Goal: Task Accomplishment & Management: Use online tool/utility

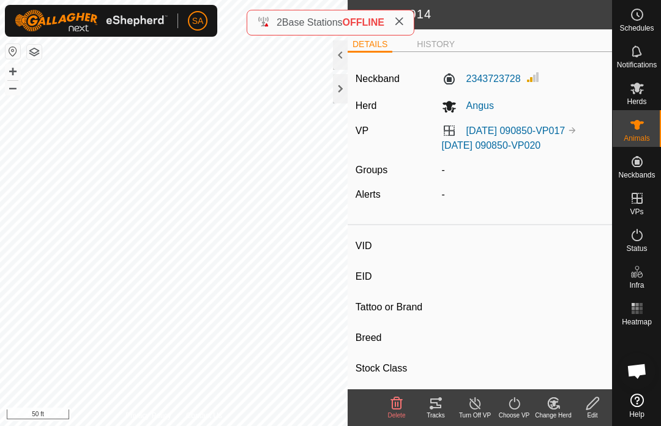
type input "24109"
type input "840003288551220"
type input "24109"
type input "Red Angus"
type input "Cow"
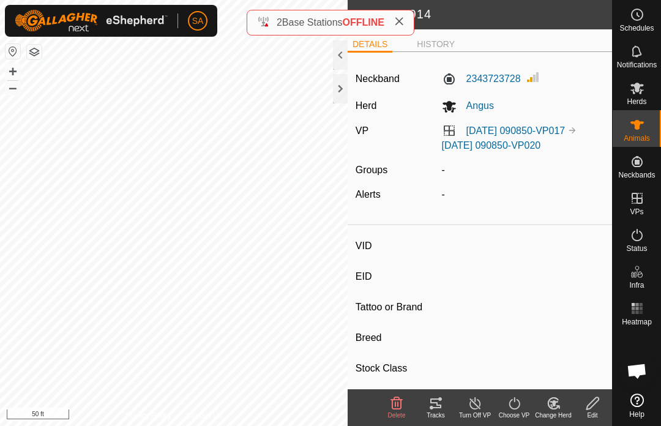
type input "04/2023"
type input "2 years 6 months"
type input "Pregnant"
type input "0 kg"
type input "-"
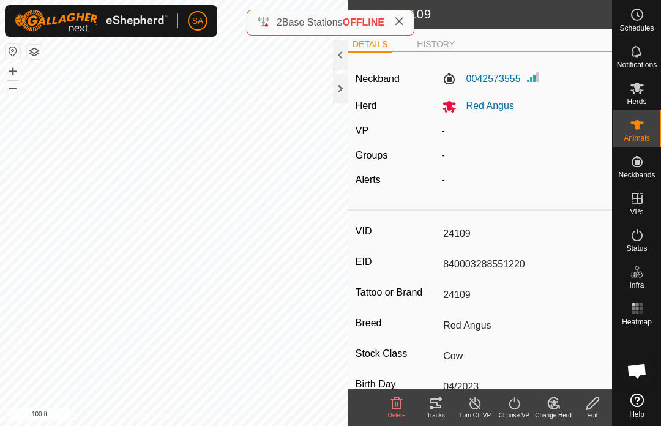
click at [334, 84] on div at bounding box center [340, 88] width 15 height 29
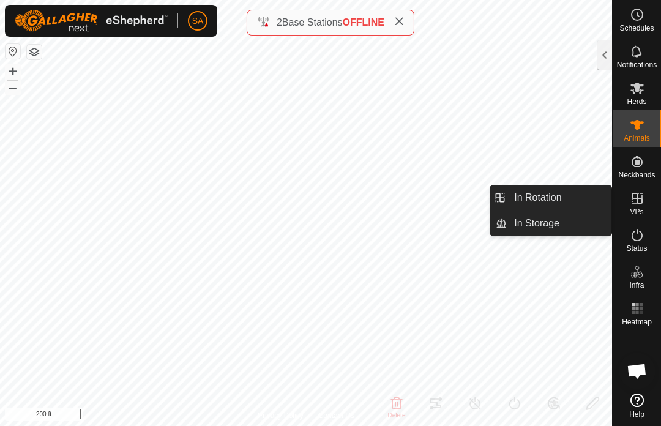
click at [564, 189] on link "In Rotation" at bounding box center [559, 197] width 105 height 24
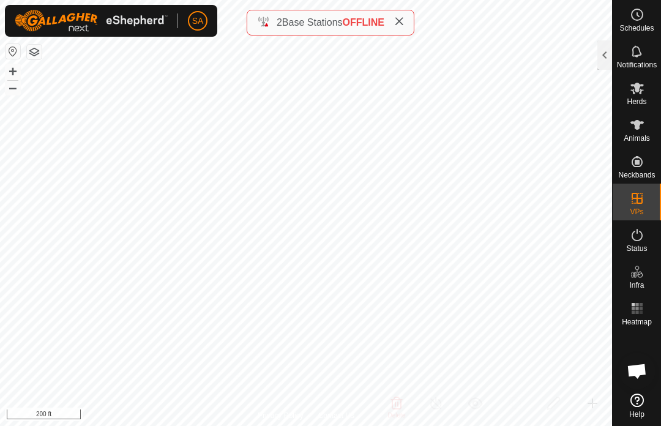
click at [603, 59] on div at bounding box center [604, 54] width 15 height 29
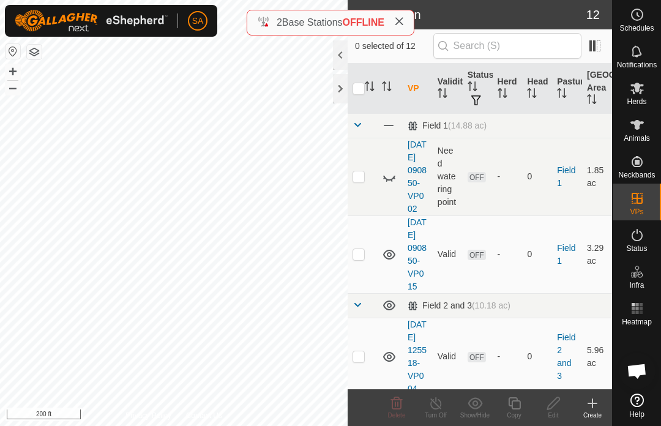
click at [362, 259] on p-checkbox at bounding box center [358, 254] width 12 height 10
click at [360, 259] on p-checkbox at bounding box center [358, 254] width 12 height 10
click at [362, 259] on p-checkbox at bounding box center [358, 254] width 12 height 10
click at [361, 259] on p-checkbox at bounding box center [358, 254] width 12 height 10
checkbox input "false"
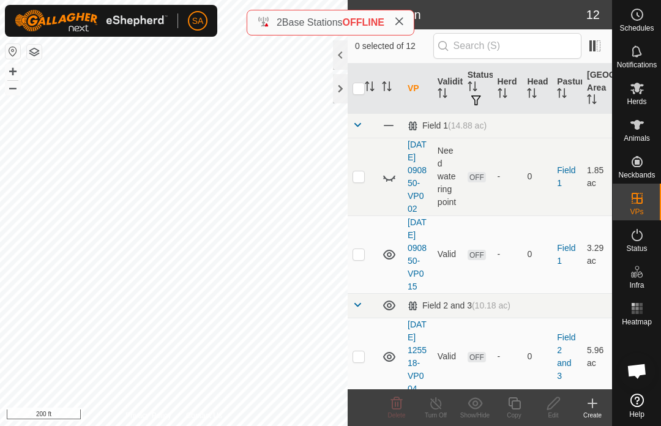
click at [361, 181] on p-checkbox at bounding box center [358, 176] width 12 height 10
click at [399, 408] on icon at bounding box center [396, 403] width 15 height 15
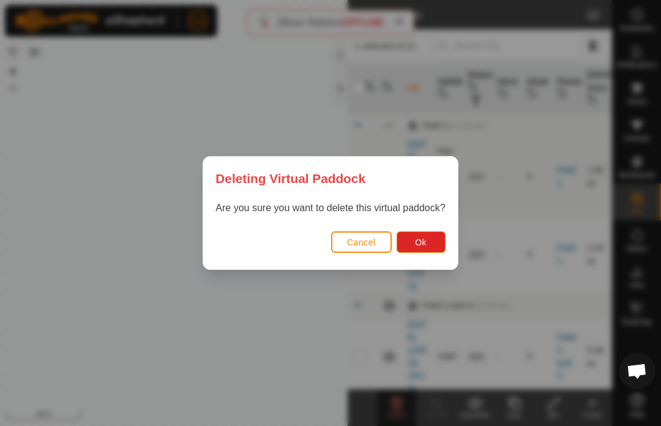
click at [426, 242] on span "Ok" at bounding box center [421, 242] width 12 height 10
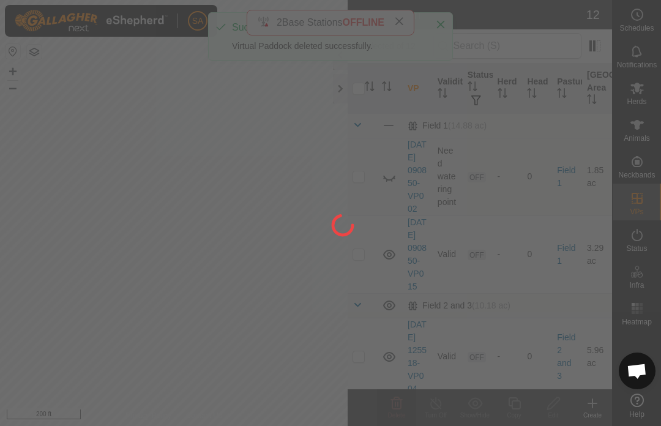
checkbox input "false"
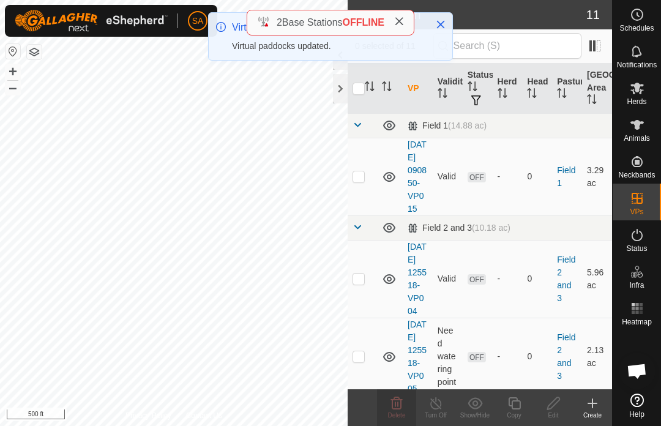
click at [360, 181] on p-checkbox at bounding box center [358, 176] width 12 height 10
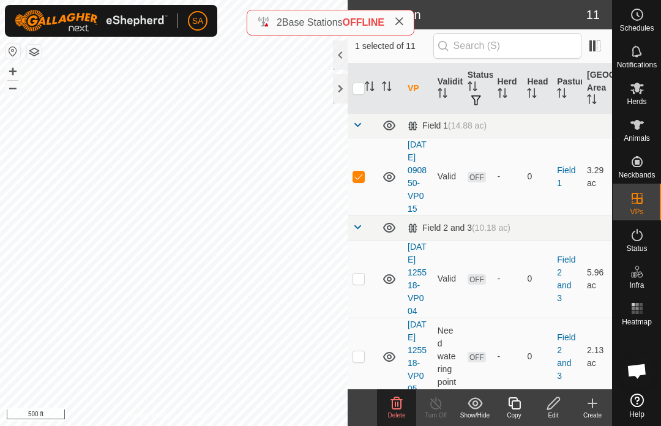
click at [394, 403] on icon at bounding box center [396, 403] width 15 height 15
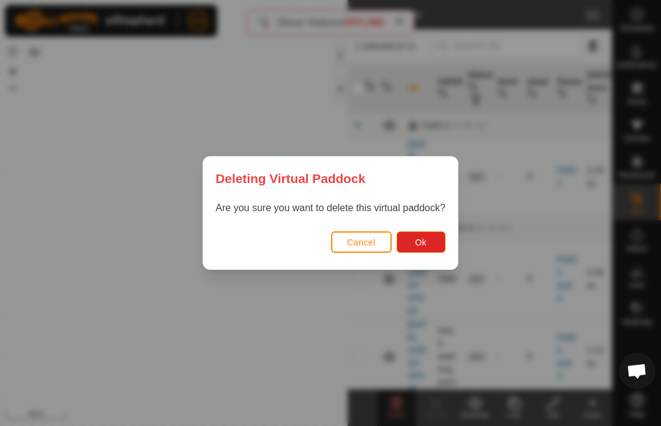
click at [427, 234] on button "Ok" at bounding box center [421, 241] width 49 height 21
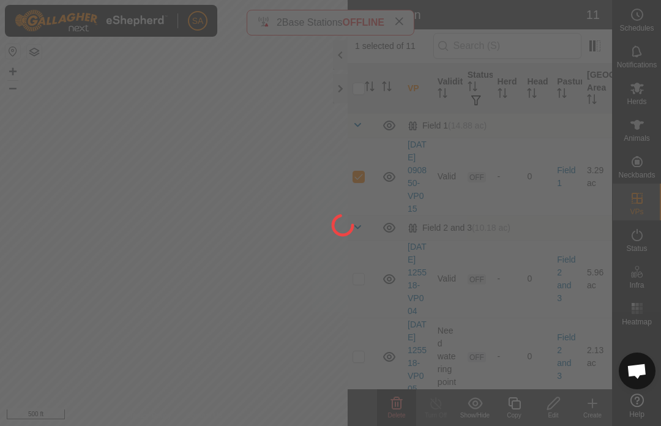
checkbox input "false"
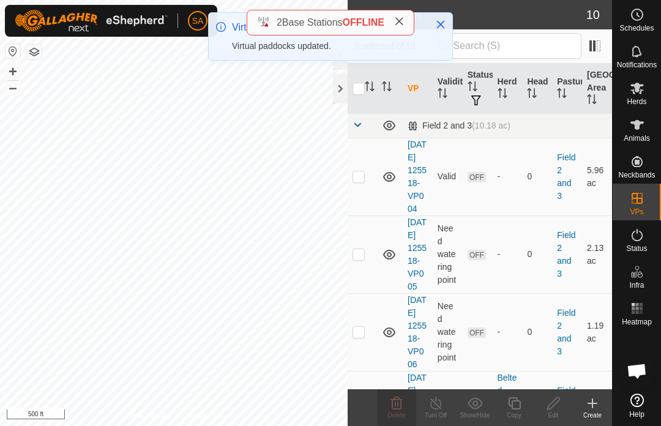
click at [361, 179] on p-checkbox at bounding box center [358, 176] width 12 height 10
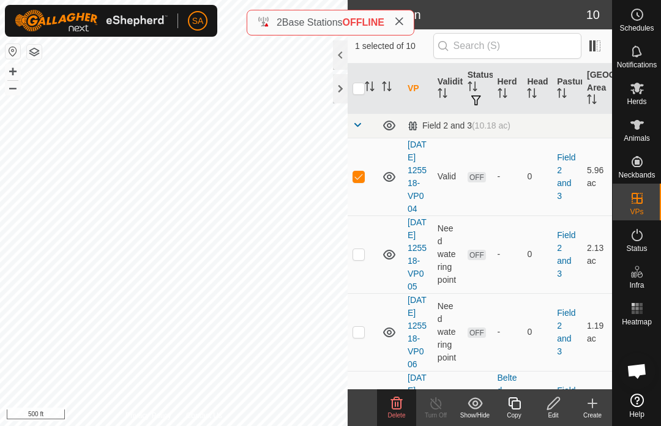
click at [398, 404] on icon at bounding box center [397, 403] width 12 height 12
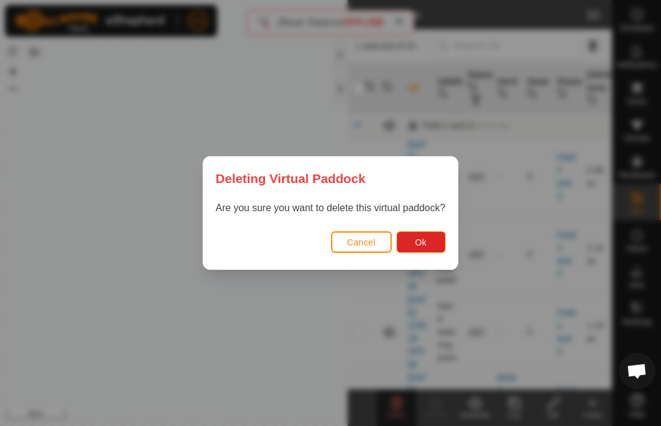
click at [436, 239] on button "Ok" at bounding box center [421, 241] width 49 height 21
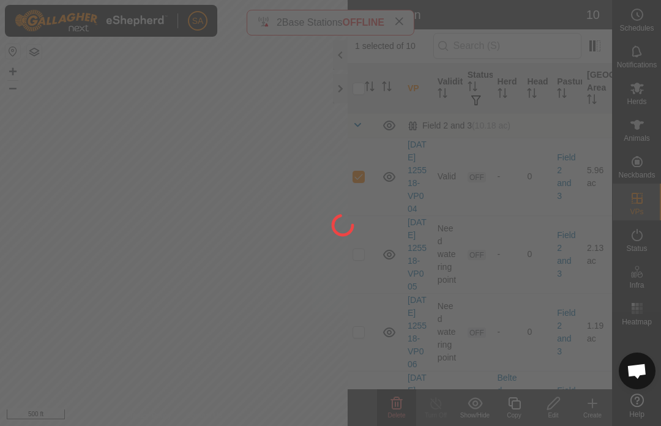
checkbox input "false"
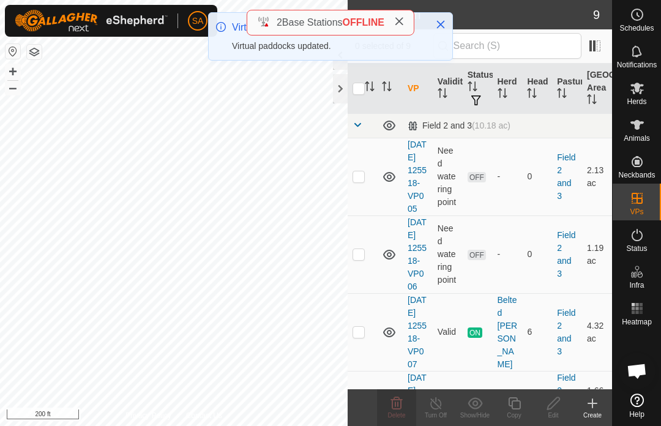
click at [362, 259] on p-checkbox at bounding box center [358, 254] width 12 height 10
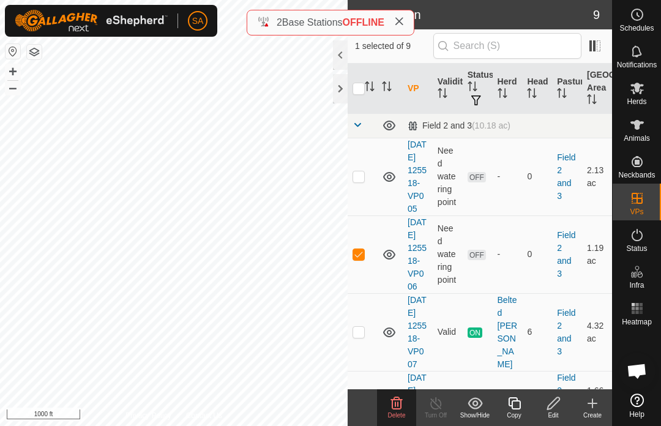
click at [397, 405] on icon at bounding box center [396, 403] width 15 height 15
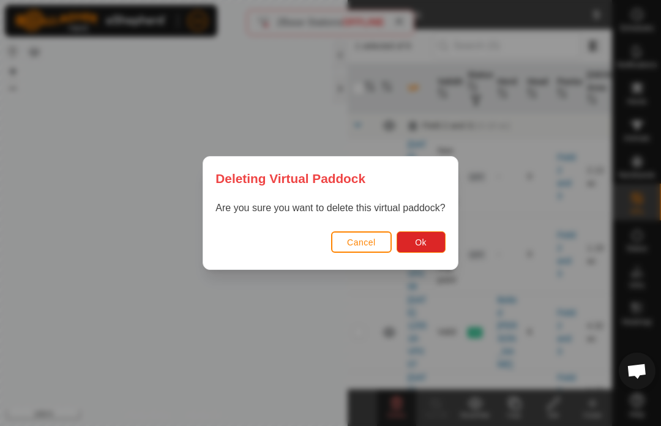
click at [417, 239] on span "Ok" at bounding box center [421, 242] width 12 height 10
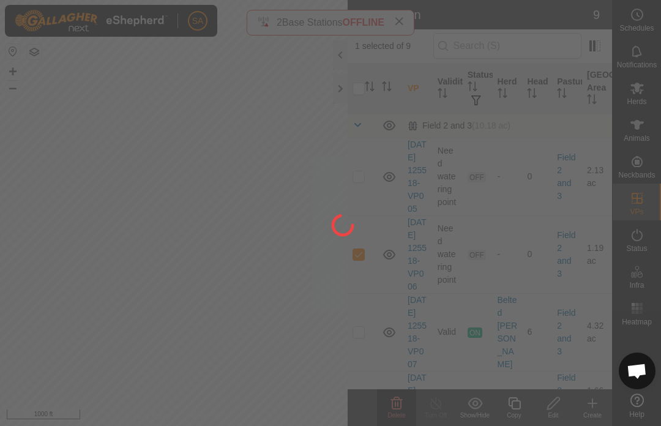
checkbox input "false"
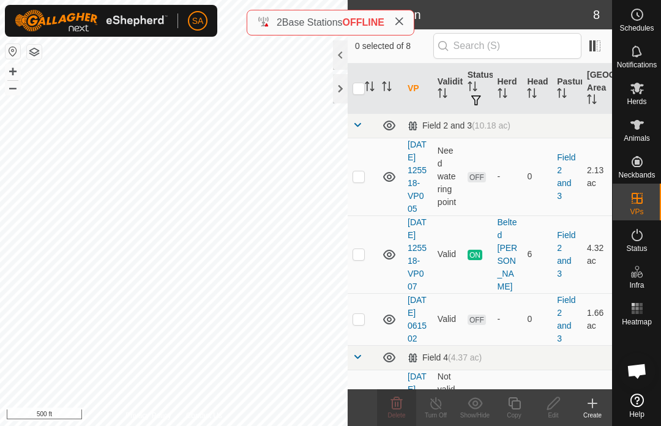
click at [357, 259] on p-checkbox at bounding box center [358, 254] width 12 height 10
checkbox input "true"
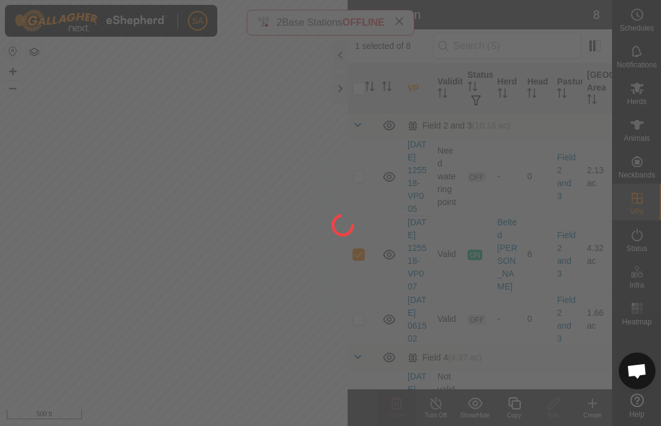
click at [361, 264] on div at bounding box center [330, 213] width 661 height 426
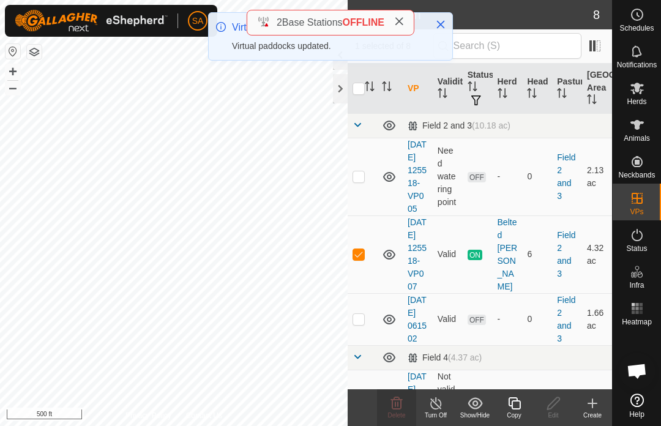
click at [365, 277] on td at bounding box center [362, 254] width 29 height 78
checkbox input "false"
click at [362, 181] on p-checkbox at bounding box center [358, 176] width 12 height 10
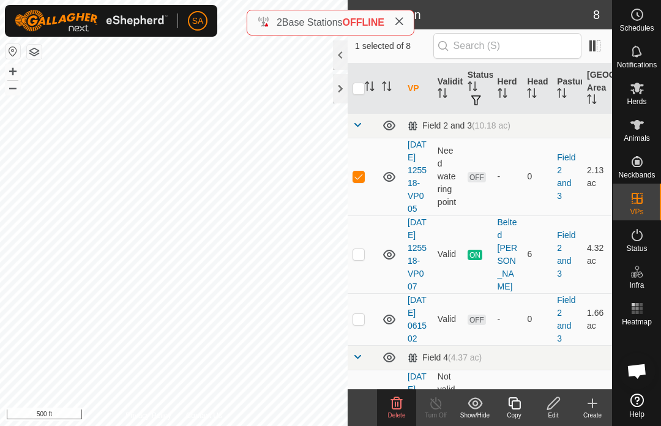
click at [404, 404] on delete-svg-icon at bounding box center [396, 403] width 39 height 15
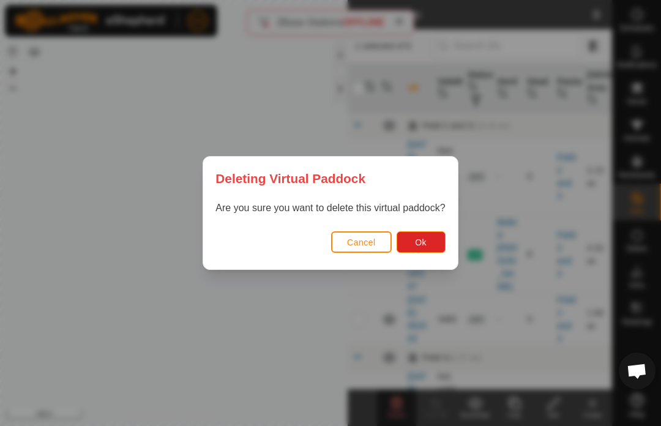
click at [426, 236] on button "Ok" at bounding box center [421, 241] width 49 height 21
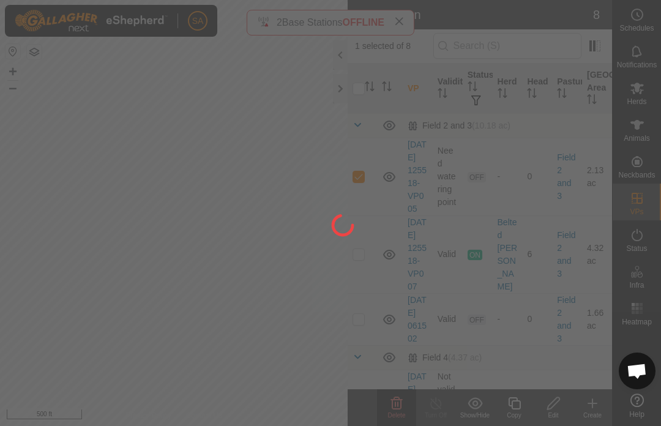
checkbox input "false"
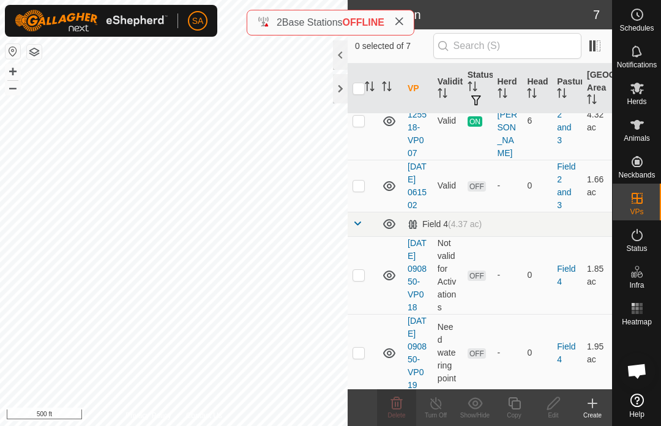
scroll to position [124, 0]
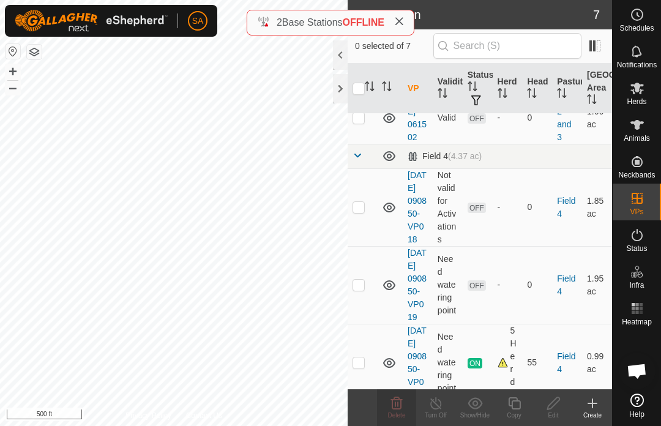
click at [360, 212] on p-checkbox at bounding box center [358, 207] width 12 height 10
click at [404, 405] on delete-svg-icon at bounding box center [396, 403] width 39 height 15
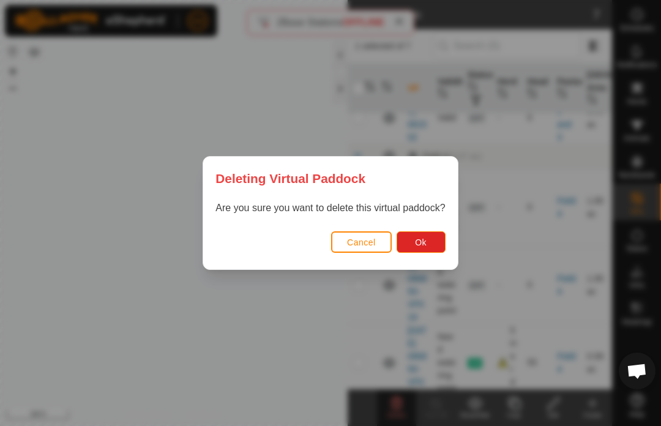
click at [428, 228] on div "Cancel Ok" at bounding box center [330, 249] width 254 height 42
click at [424, 236] on button "Ok" at bounding box center [421, 241] width 49 height 21
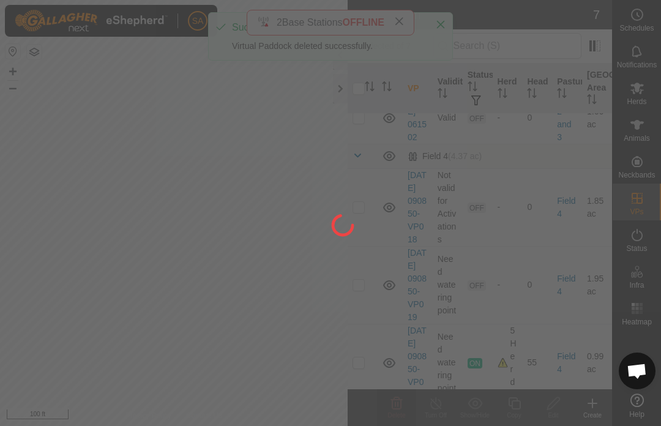
checkbox input "false"
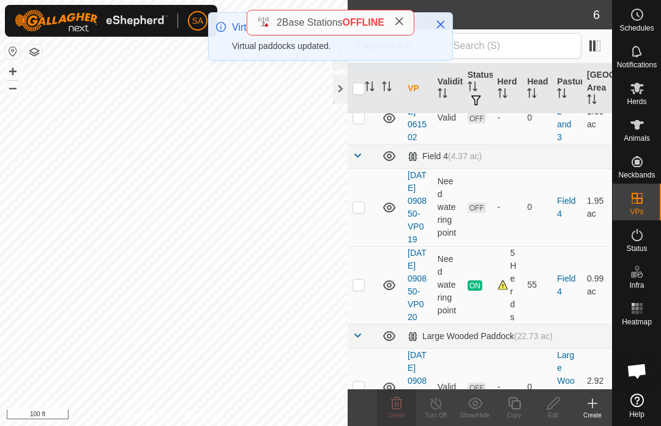
click at [364, 212] on p-checkbox at bounding box center [358, 207] width 12 height 10
checkbox input "true"
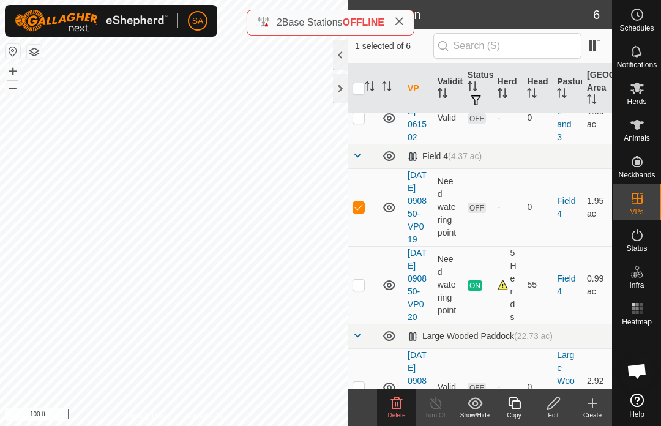
click at [518, 412] on div "Copy" at bounding box center [513, 415] width 39 height 9
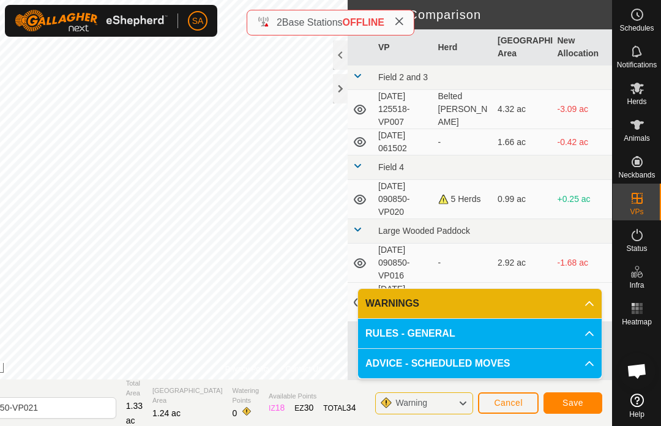
click at [572, 398] on span "Save" at bounding box center [572, 403] width 21 height 10
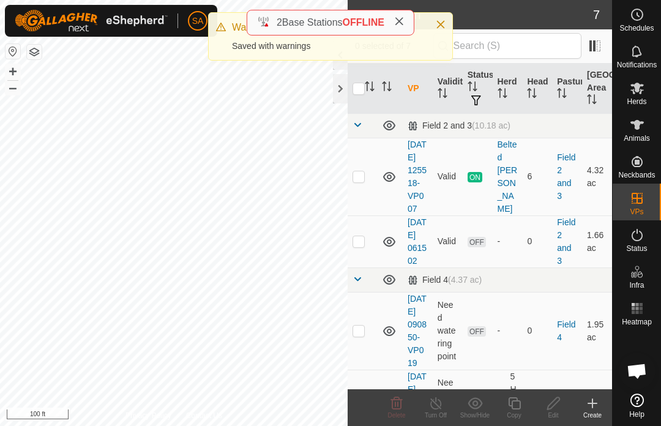
click at [340, 89] on div at bounding box center [340, 88] width 15 height 29
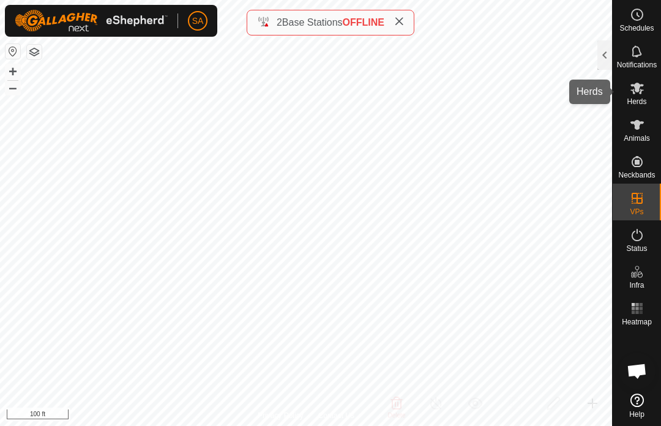
click at [636, 99] on span "Herds" at bounding box center [637, 101] width 20 height 7
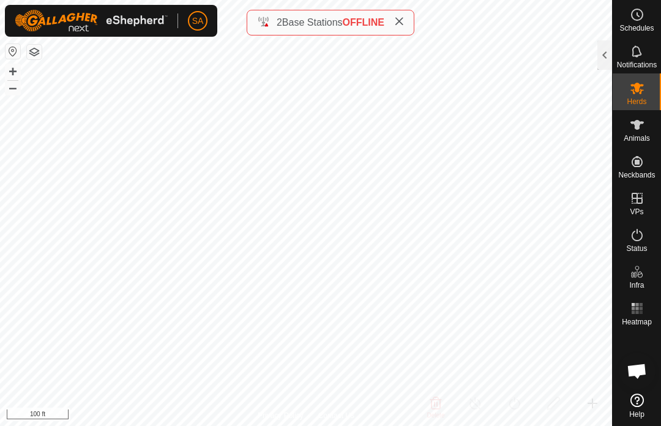
click at [597, 56] on div at bounding box center [604, 54] width 15 height 29
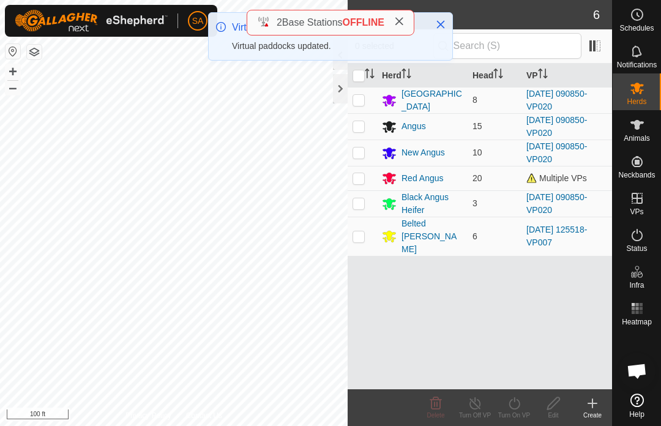
click at [361, 97] on p-checkbox at bounding box center [358, 100] width 12 height 10
checkbox input "false"
click at [363, 153] on p-checkbox at bounding box center [358, 152] width 12 height 10
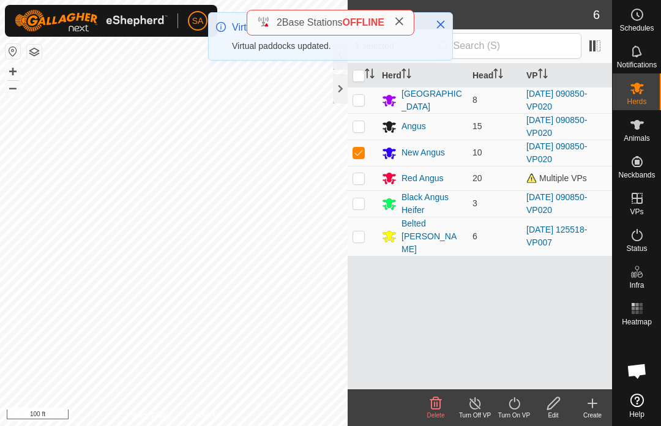
checkbox input "false"
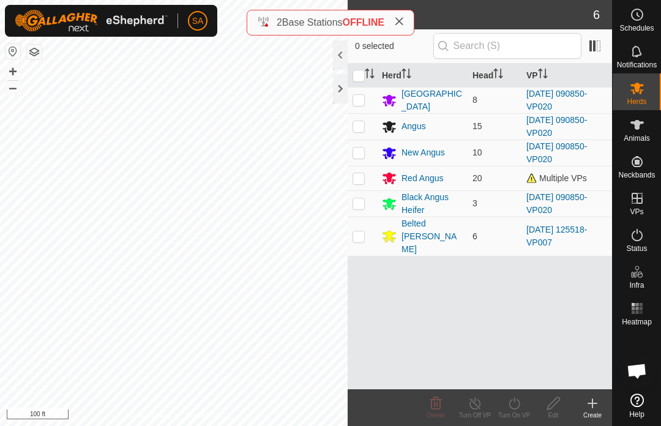
click at [360, 97] on p-checkbox at bounding box center [358, 100] width 12 height 10
checkbox input "true"
click at [368, 124] on td at bounding box center [362, 126] width 29 height 26
checkbox input "true"
click at [363, 151] on p-checkbox at bounding box center [358, 152] width 12 height 10
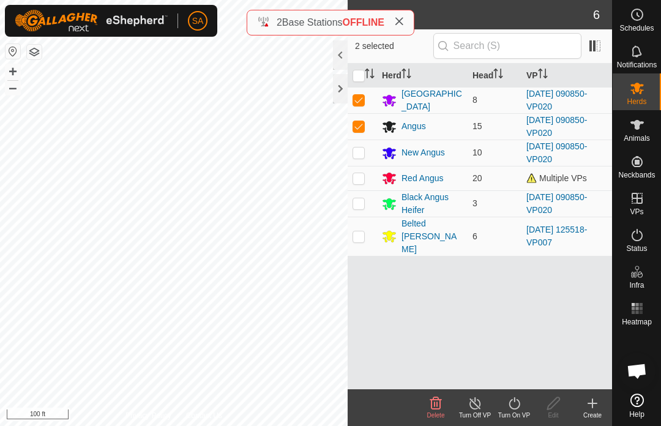
checkbox input "true"
click at [364, 176] on p-checkbox at bounding box center [358, 178] width 12 height 10
checkbox input "true"
click at [365, 199] on td at bounding box center [362, 203] width 29 height 26
checkbox input "true"
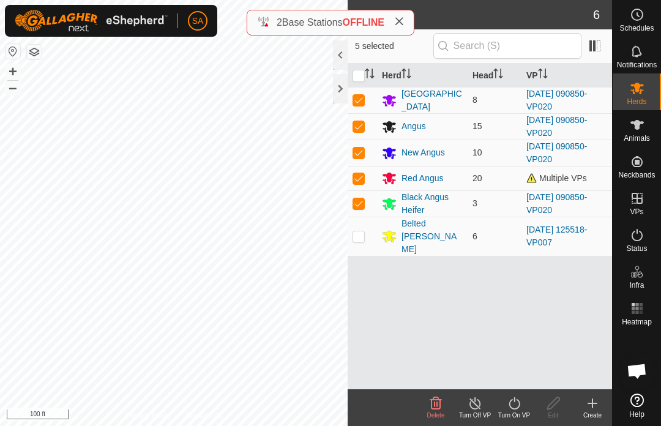
click at [520, 414] on div "Turn On VP" at bounding box center [513, 415] width 39 height 9
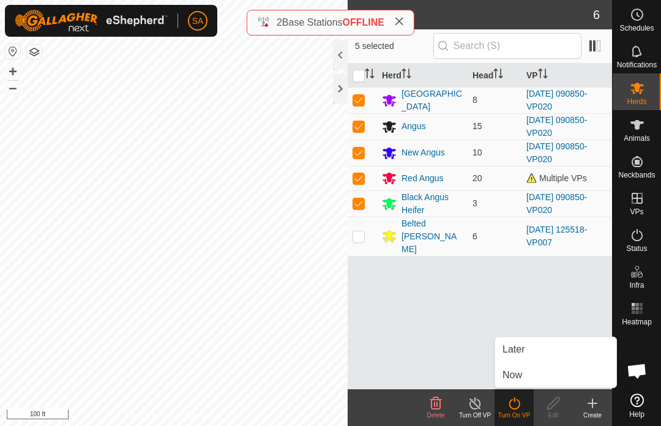
click at [531, 378] on link "Now" at bounding box center [555, 375] width 121 height 24
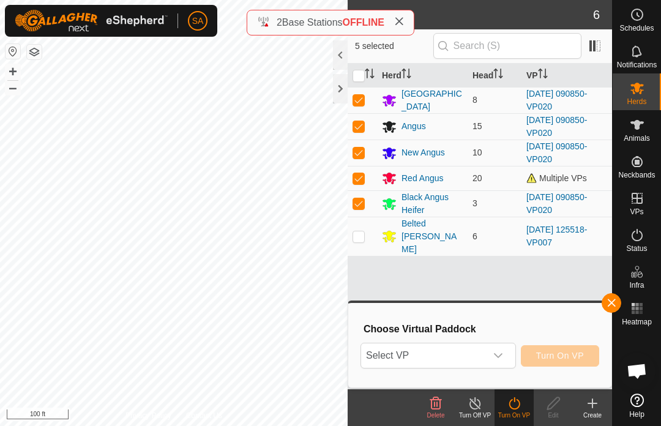
click at [502, 349] on div "dropdown trigger" at bounding box center [498, 355] width 24 height 24
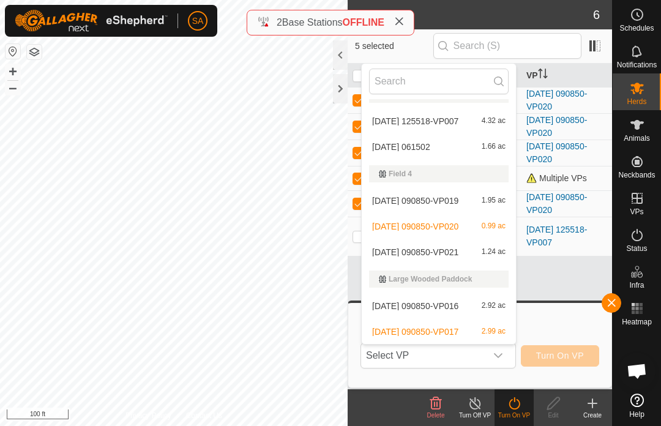
scroll to position [18, 0]
click at [482, 305] on span "2.92 ac" at bounding box center [494, 306] width 24 height 9
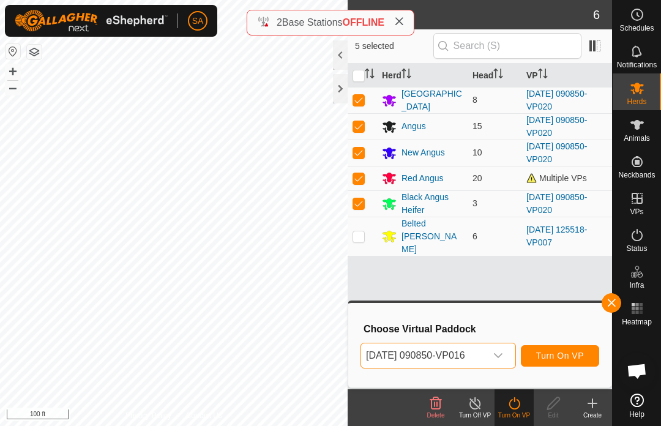
click at [507, 352] on div "dropdown trigger" at bounding box center [498, 355] width 24 height 24
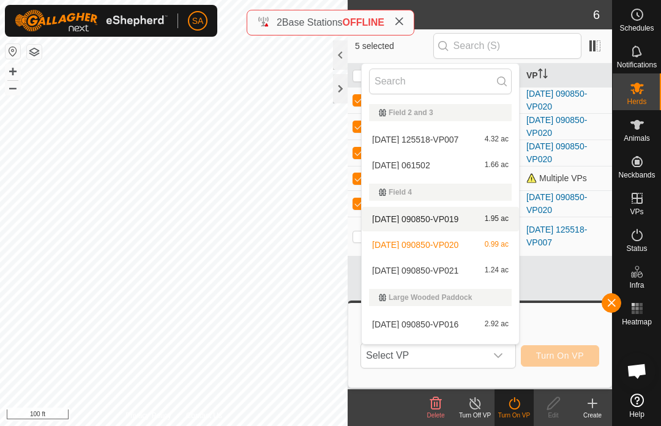
click at [486, 218] on span "1.95 ac" at bounding box center [497, 219] width 24 height 9
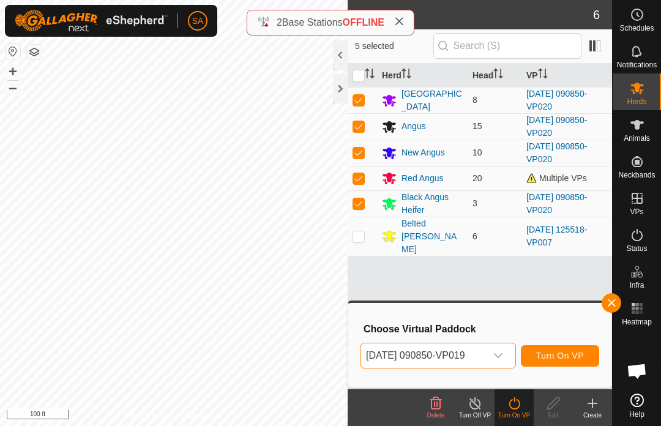
click at [503, 354] on icon "dropdown trigger" at bounding box center [498, 356] width 10 height 10
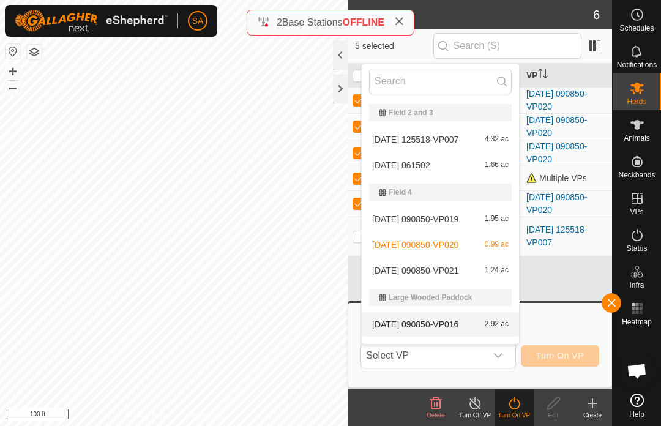
click at [483, 324] on div "2025-09-13 090850-VP016 2.92 ac" at bounding box center [440, 324] width 143 height 15
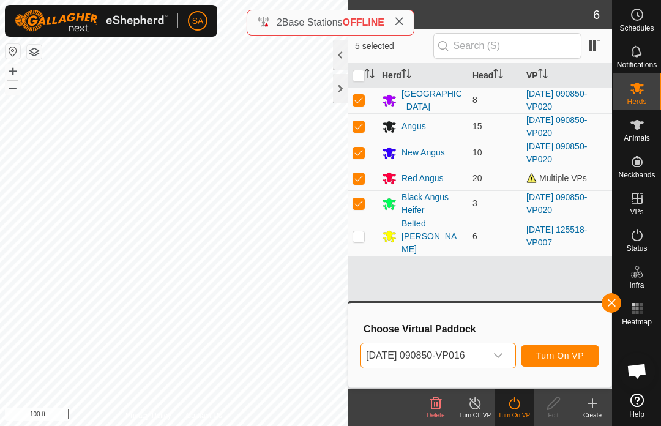
click at [503, 353] on icon "dropdown trigger" at bounding box center [498, 356] width 10 height 10
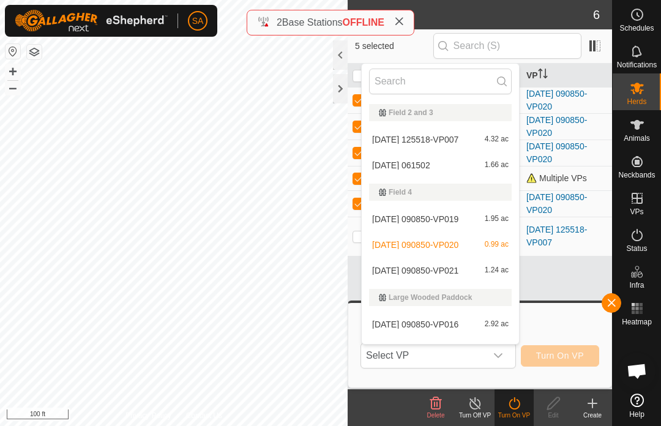
click at [479, 267] on div "2025-09-13 090850-VP021 1.24 ac" at bounding box center [440, 270] width 143 height 15
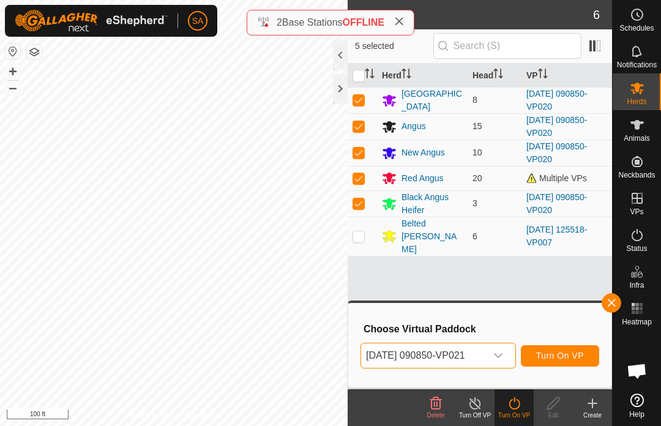
click at [565, 351] on span "Turn On VP" at bounding box center [560, 356] width 48 height 10
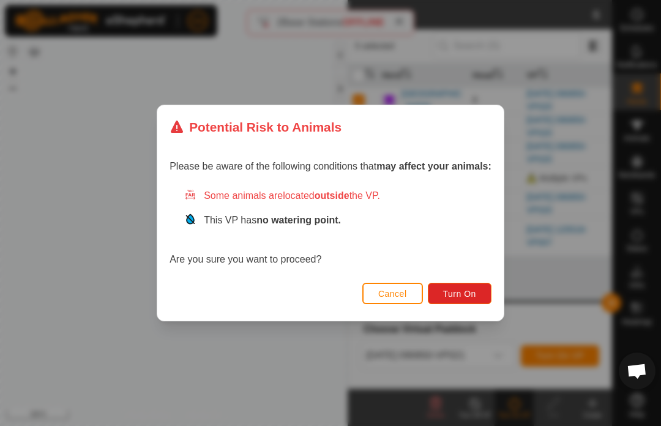
click at [469, 290] on span "Turn On" at bounding box center [459, 294] width 33 height 10
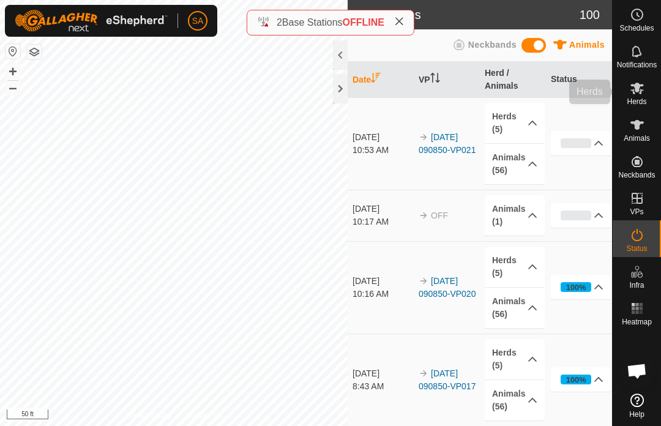
click at [638, 91] on icon at bounding box center [636, 89] width 13 height 12
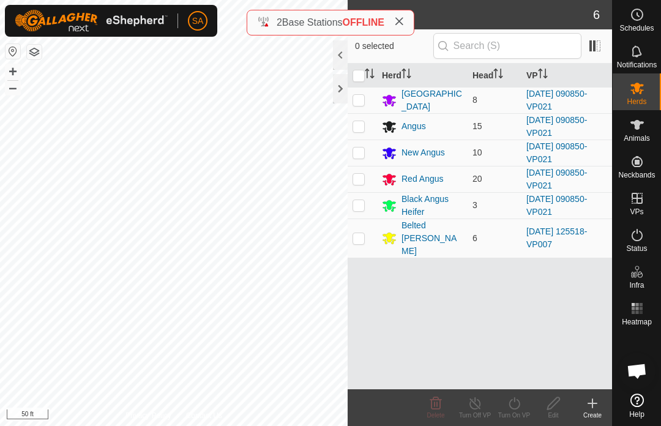
click at [360, 97] on p-checkbox at bounding box center [358, 100] width 12 height 10
checkbox input "true"
click at [364, 128] on p-checkbox at bounding box center [358, 126] width 12 height 10
checkbox input "true"
click at [362, 151] on p-checkbox at bounding box center [358, 152] width 12 height 10
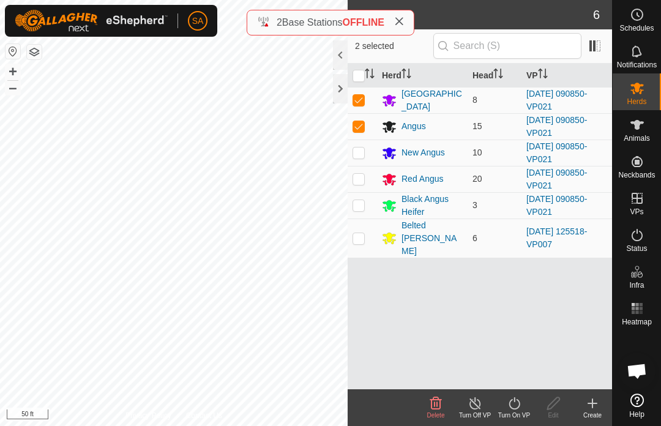
checkbox input "true"
click at [361, 177] on p-checkbox at bounding box center [358, 179] width 12 height 10
checkbox input "true"
click at [363, 202] on p-checkbox at bounding box center [358, 205] width 12 height 10
checkbox input "true"
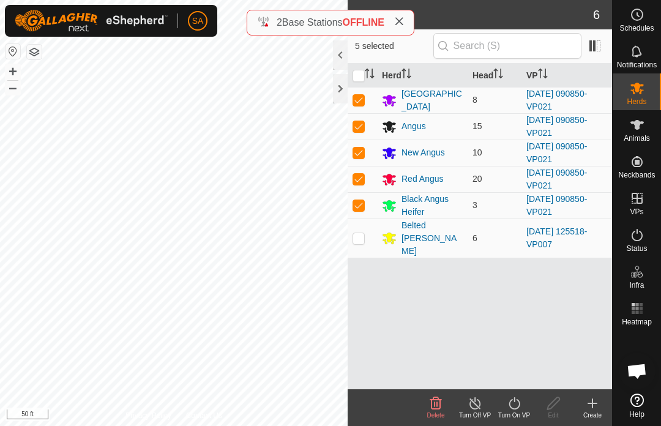
click at [526, 414] on div "Turn On VP" at bounding box center [513, 415] width 39 height 9
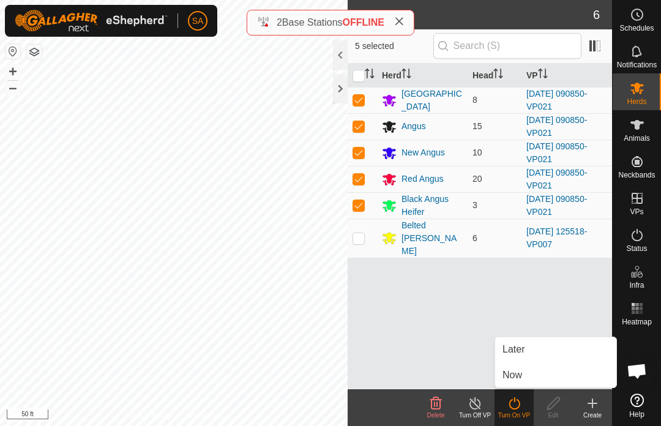
click at [540, 373] on link "Now" at bounding box center [555, 375] width 121 height 24
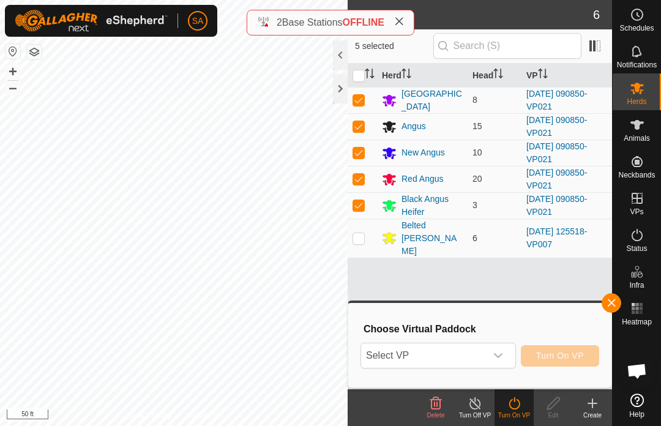
click at [501, 352] on icon "dropdown trigger" at bounding box center [498, 356] width 10 height 10
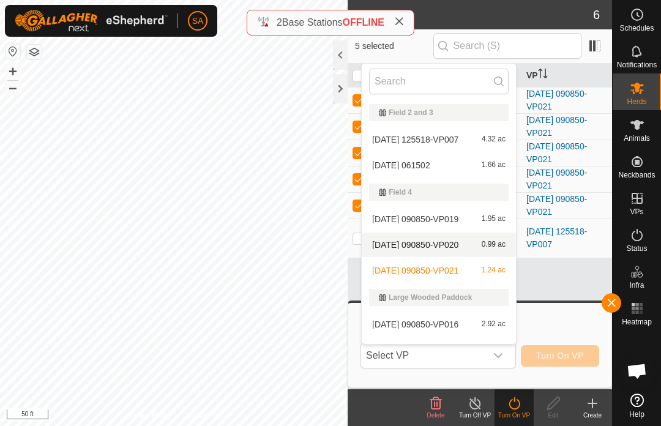
click at [488, 244] on span "0.99 ac" at bounding box center [494, 244] width 24 height 9
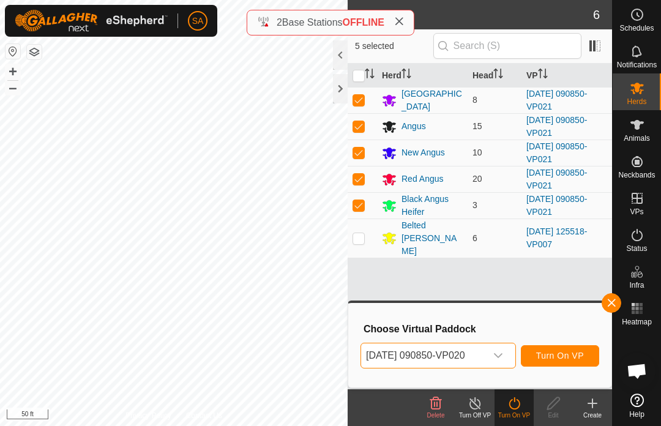
click at [502, 353] on icon "dropdown trigger" at bounding box center [498, 356] width 10 height 10
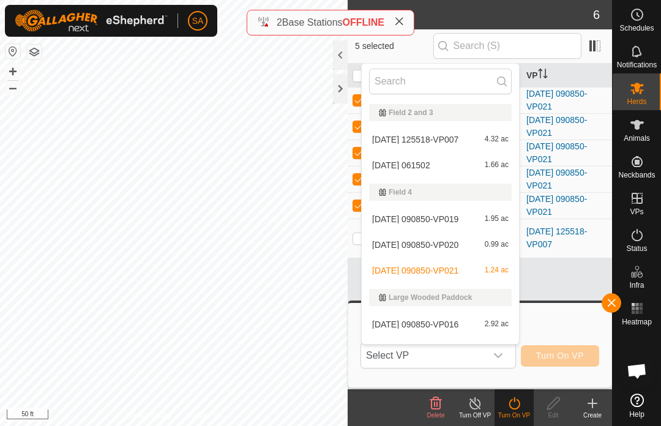
click at [504, 243] on span "0.99 ac" at bounding box center [497, 244] width 24 height 9
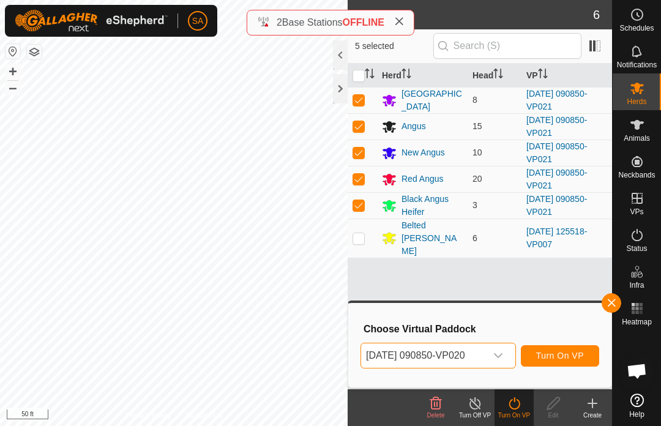
click at [503, 352] on icon "dropdown trigger" at bounding box center [498, 356] width 10 height 10
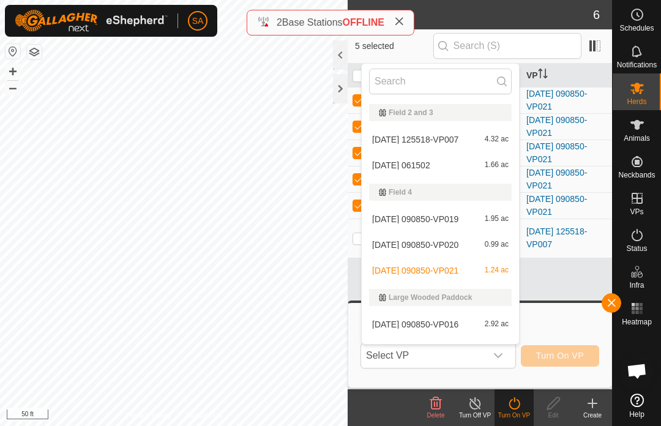
click at [503, 218] on span "1.95 ac" at bounding box center [497, 219] width 24 height 9
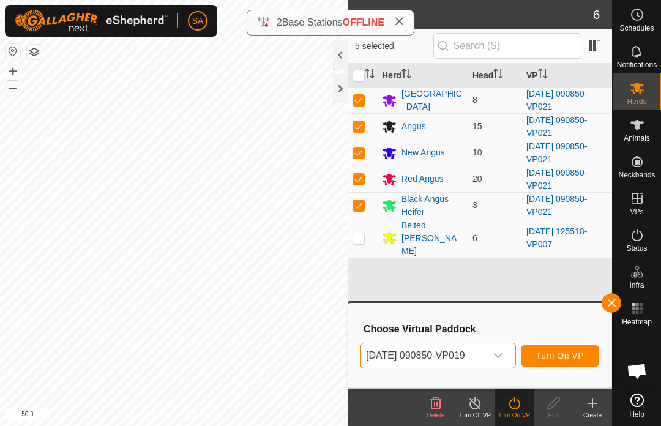
click at [565, 351] on span "Turn On VP" at bounding box center [560, 356] width 48 height 10
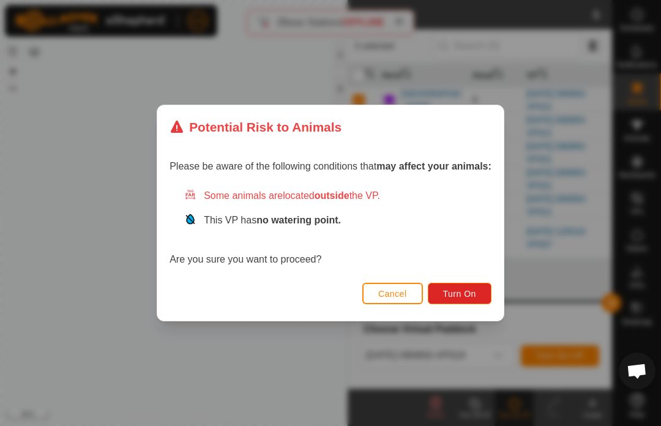
click at [463, 289] on span "Turn On" at bounding box center [459, 294] width 33 height 10
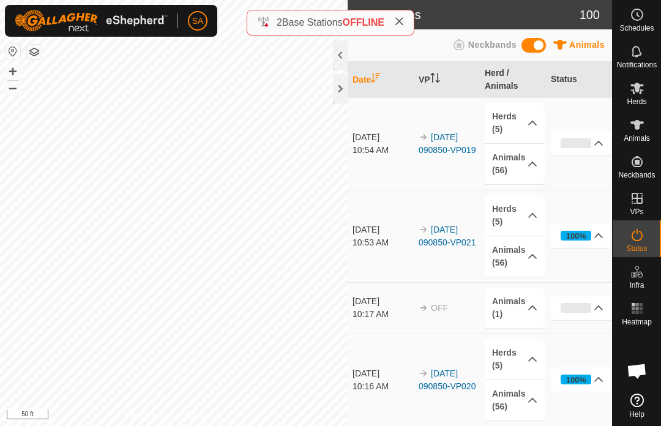
click at [340, 91] on div at bounding box center [340, 88] width 15 height 29
